Goal: Check status: Check status

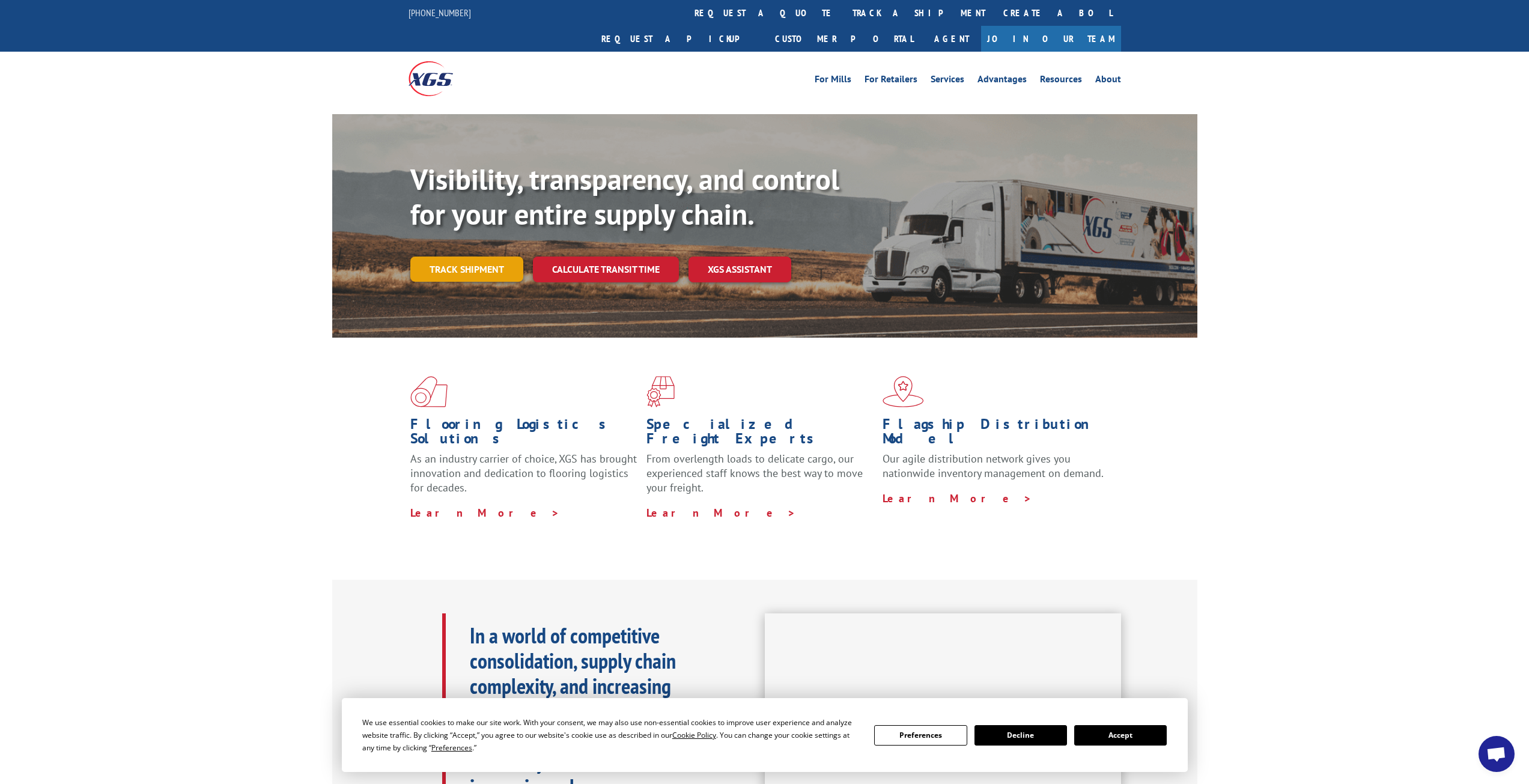
click at [453, 256] on link "Track shipment" at bounding box center [467, 269] width 113 height 25
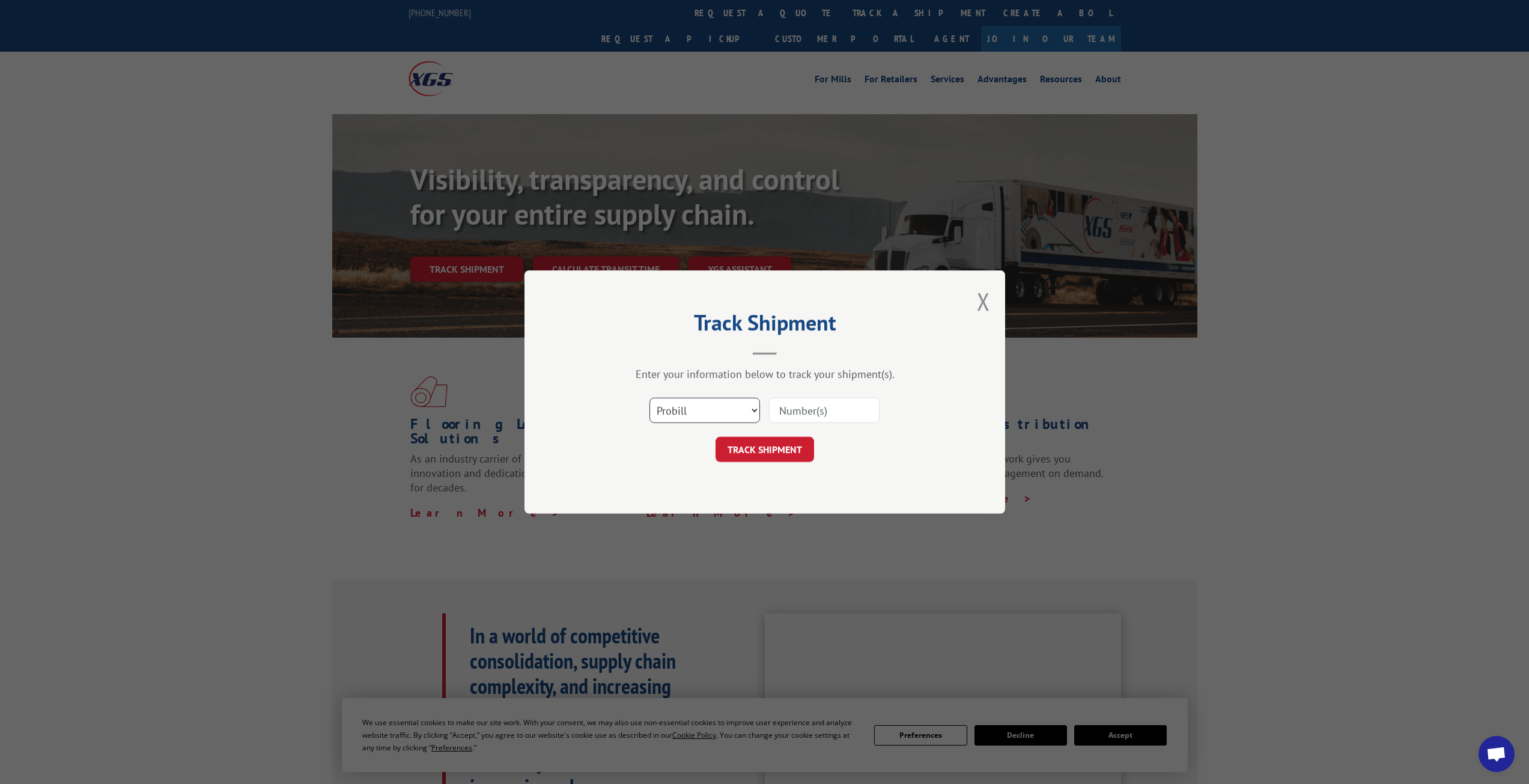
click at [741, 407] on select "Select category... Probill BOL PO" at bounding box center [705, 410] width 110 height 25
click at [650, 397] on select "Select category... Probill BOL PO" at bounding box center [705, 410] width 110 height 25
click at [831, 405] on input at bounding box center [823, 410] width 110 height 25
click at [831, 405] on input "176" at bounding box center [823, 410] width 110 height 25
type input "17693553"
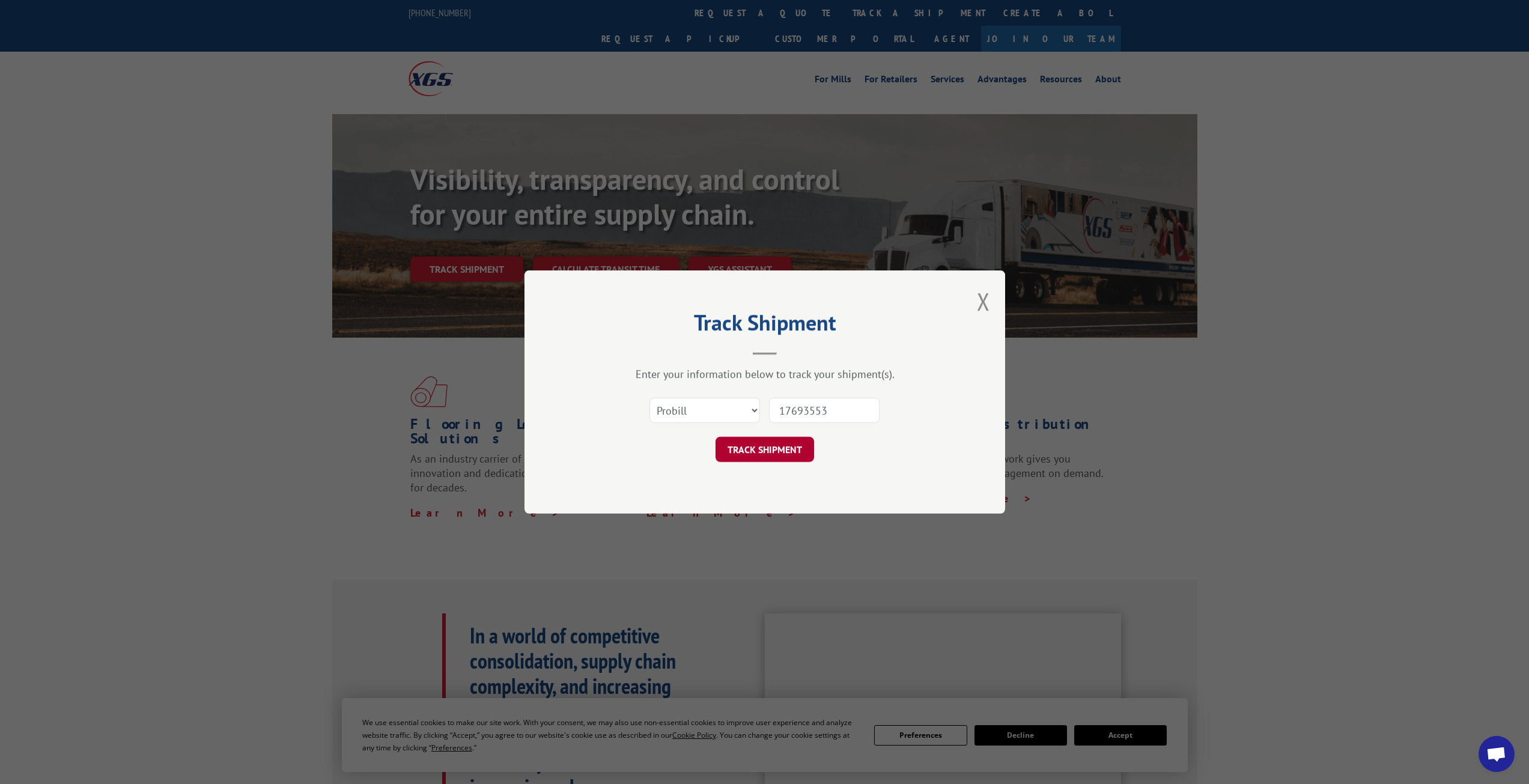
click at [771, 452] on button "TRACK SHIPMENT" at bounding box center [764, 449] width 98 height 25
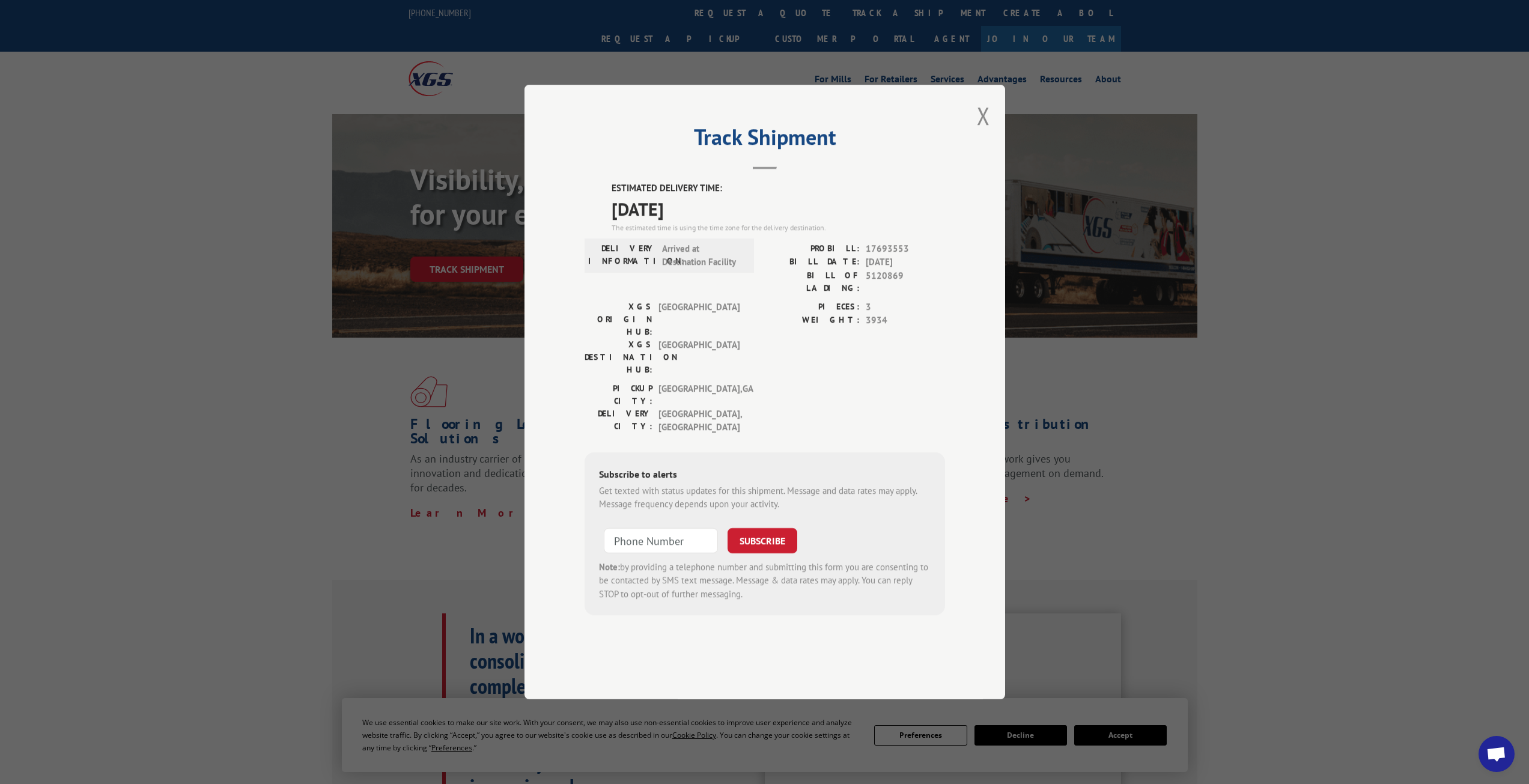
click at [990, 159] on div "Track Shipment ESTIMATED DELIVERY TIME: [DATE] The estimated time is using the …" at bounding box center [764, 392] width 480 height 615
click at [984, 131] on button "Close modal" at bounding box center [984, 115] width 14 height 32
